Goal: Information Seeking & Learning: Learn about a topic

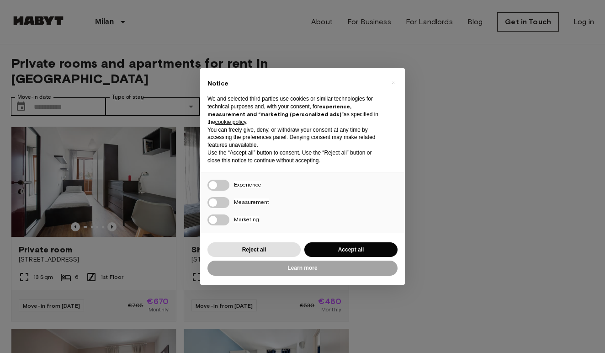
click at [513, 212] on div "× Notice We and selected third parties use cookies or similar technologies for …" at bounding box center [302, 176] width 605 height 353
click at [367, 246] on button "Accept all" at bounding box center [350, 249] width 93 height 15
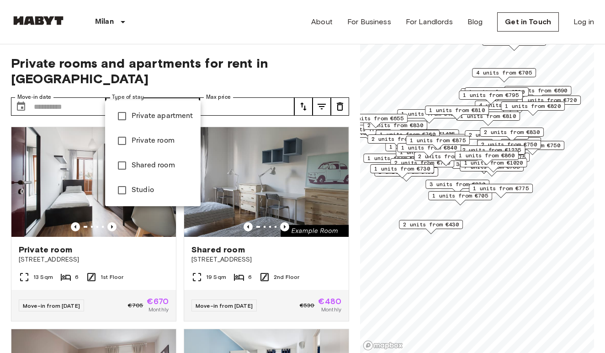
click at [267, 87] on div at bounding box center [302, 176] width 605 height 353
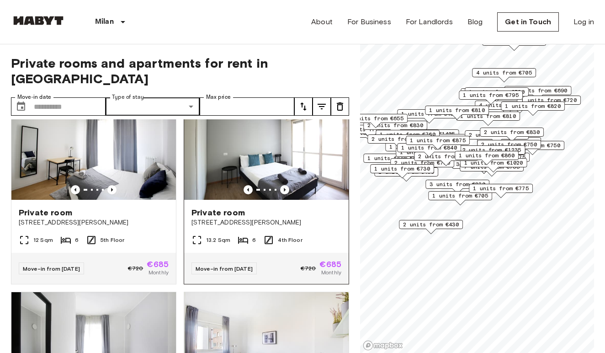
scroll to position [1455, 0]
